Goal: Task Accomplishment & Management: Complete application form

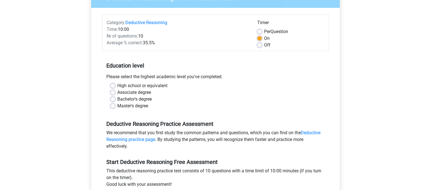
scroll to position [59, 0]
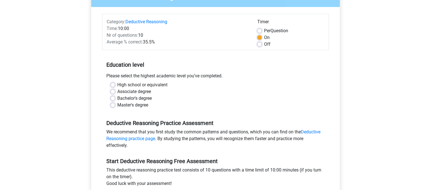
click at [117, 106] on label "Master's degree" at bounding box center [132, 105] width 31 height 7
click at [113, 106] on input "Master's degree" at bounding box center [113, 105] width 4 height 6
radio input "true"
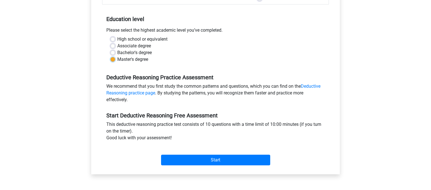
scroll to position [118, 0]
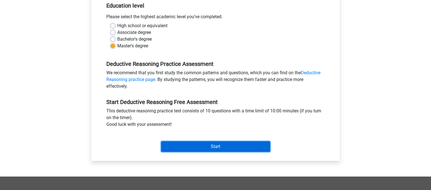
click at [212, 148] on input "Start" at bounding box center [215, 146] width 109 height 11
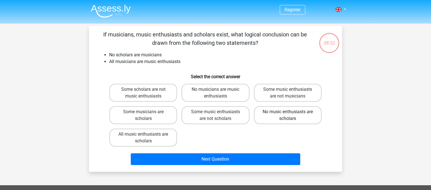
click at [285, 113] on label "No music enthusiasts are scholars" at bounding box center [288, 115] width 68 height 18
click at [288, 113] on input "No music enthusiasts are scholars" at bounding box center [290, 114] width 4 height 4
radio input "true"
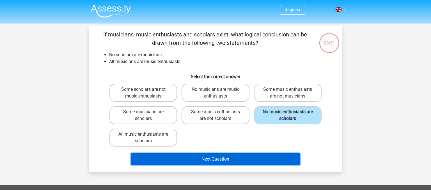
click at [239, 159] on button "Next Question" at bounding box center [216, 160] width 170 height 12
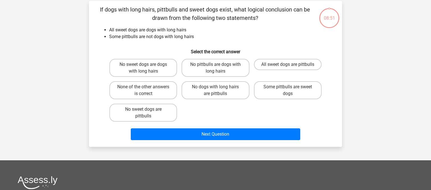
scroll to position [26, 0]
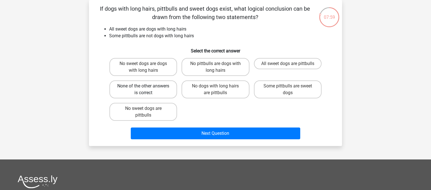
click at [142, 88] on label "None of the other answers is correct" at bounding box center [143, 90] width 68 height 18
click at [143, 88] on input "None of the other answers is correct" at bounding box center [145, 88] width 4 height 4
radio input "true"
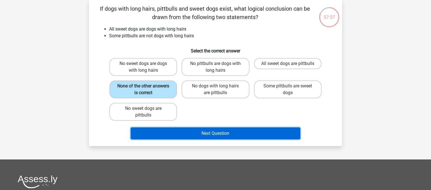
click at [208, 130] on button "Next Question" at bounding box center [216, 134] width 170 height 12
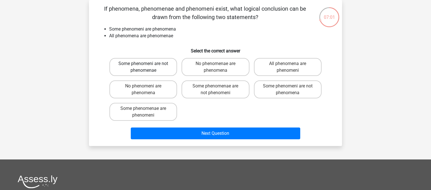
click at [140, 65] on label "Some phenomeni are not phenomenae" at bounding box center [143, 67] width 68 height 18
click at [143, 65] on input "Some phenomeni are not phenomenae" at bounding box center [145, 66] width 4 height 4
radio input "true"
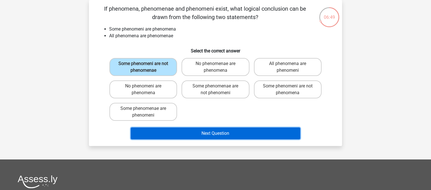
click at [219, 133] on button "Next Question" at bounding box center [216, 134] width 170 height 12
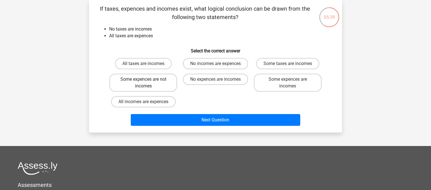
click at [141, 79] on label "Some expences are not incomes" at bounding box center [143, 83] width 68 height 18
click at [143, 79] on input "Some expences are not incomes" at bounding box center [145, 81] width 4 height 4
radio input "true"
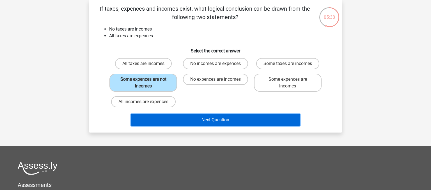
click at [211, 118] on button "Next Question" at bounding box center [216, 120] width 170 height 12
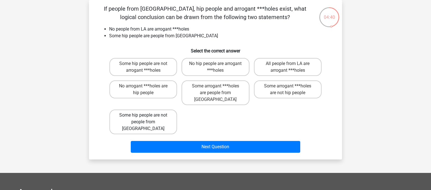
click at [125, 111] on label "Some hip people are not people from LA" at bounding box center [143, 122] width 68 height 25
click at [143, 115] on input "Some hip people are not people from LA" at bounding box center [145, 117] width 4 height 4
radio input "true"
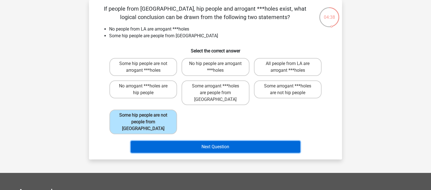
click at [202, 141] on button "Next Question" at bounding box center [216, 147] width 170 height 12
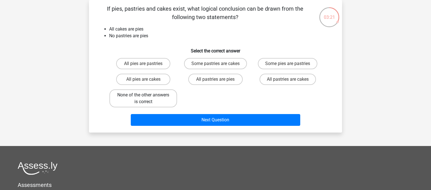
click at [157, 101] on label "None of the other answers is correct" at bounding box center [143, 99] width 68 height 18
click at [147, 99] on input "None of the other answers is correct" at bounding box center [145, 97] width 4 height 4
radio input "true"
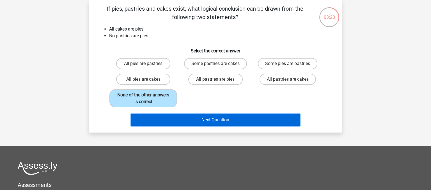
click at [219, 120] on button "Next Question" at bounding box center [216, 120] width 170 height 12
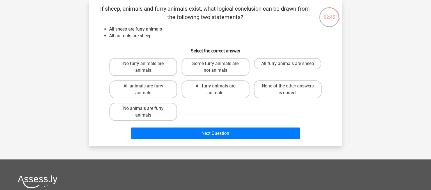
click at [215, 90] on label "All furry animals are animals" at bounding box center [216, 90] width 68 height 18
click at [216, 90] on input "All furry animals are animals" at bounding box center [218, 88] width 4 height 4
radio input "true"
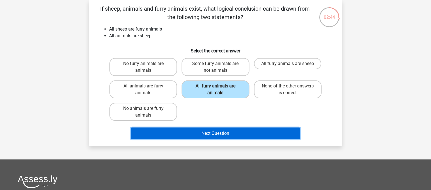
click at [210, 130] on button "Next Question" at bounding box center [216, 134] width 170 height 12
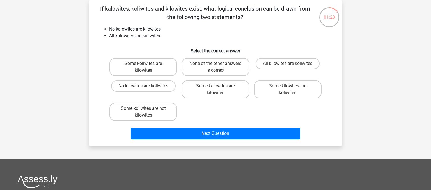
click at [217, 67] on input "None of the other answers is correct" at bounding box center [218, 66] width 4 height 4
radio input "true"
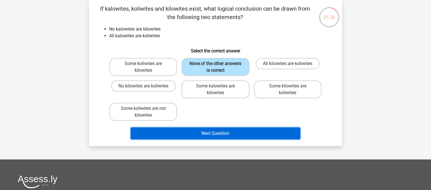
click at [221, 134] on button "Next Question" at bounding box center [216, 134] width 170 height 12
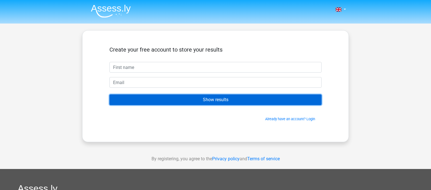
click at [189, 97] on input "Show results" at bounding box center [215, 100] width 212 height 11
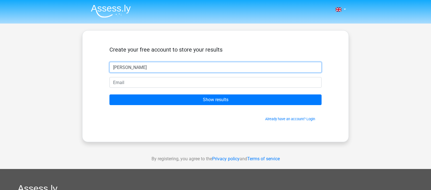
type input "[PERSON_NAME]"
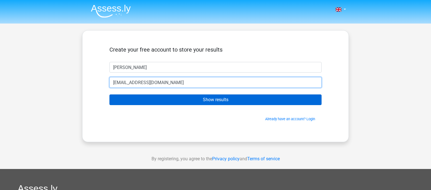
type input "asdf@gmail.com"
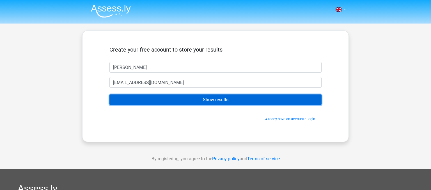
click at [186, 103] on input "Show results" at bounding box center [215, 100] width 212 height 11
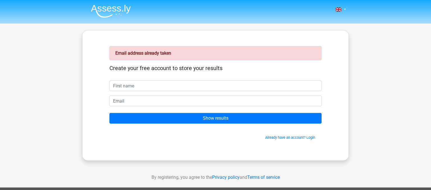
click at [179, 88] on input "text" at bounding box center [215, 86] width 212 height 11
type input "[PERSON_NAME]"
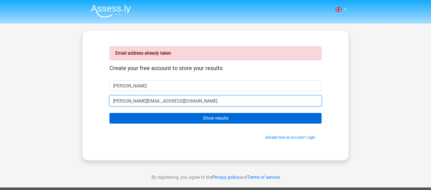
type input "[PERSON_NAME][EMAIL_ADDRESS][DOMAIN_NAME]"
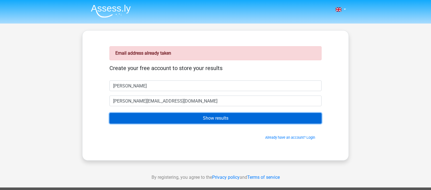
click at [184, 119] on input "Show results" at bounding box center [215, 118] width 212 height 11
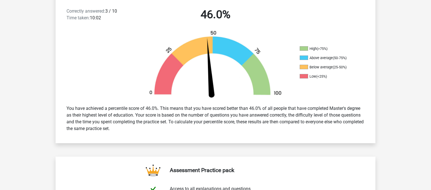
scroll to position [118, 0]
